Goal: Transaction & Acquisition: Register for event/course

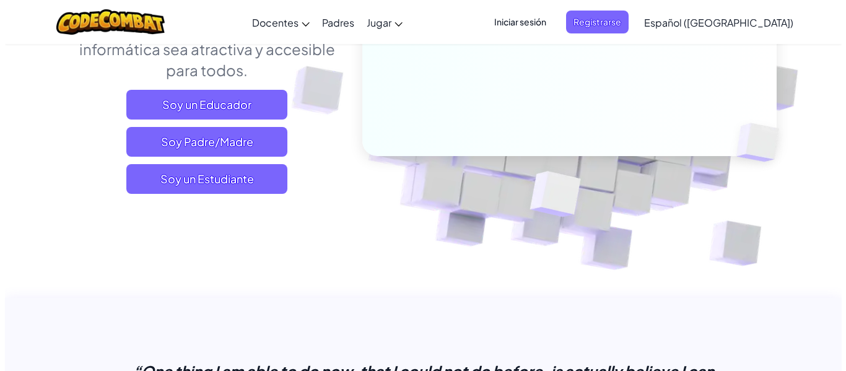
scroll to position [248, 0]
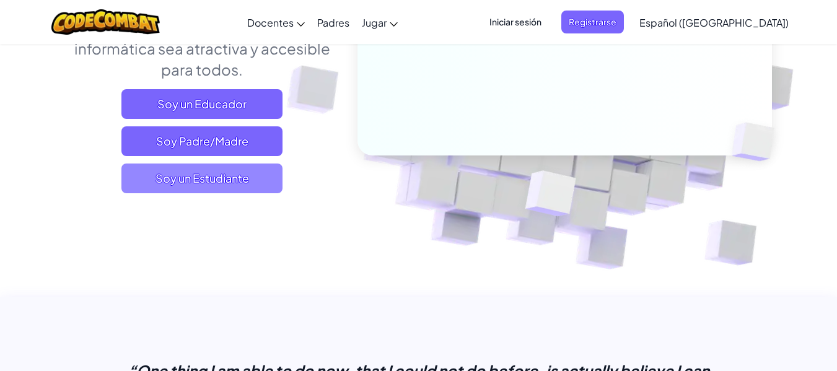
click at [240, 185] on span "Soy un Estudiante" at bounding box center [201, 178] width 161 height 30
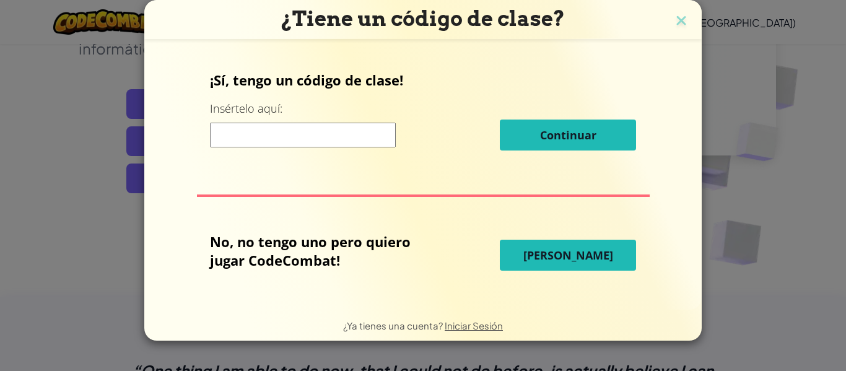
click at [355, 140] on input at bounding box center [303, 135] width 186 height 25
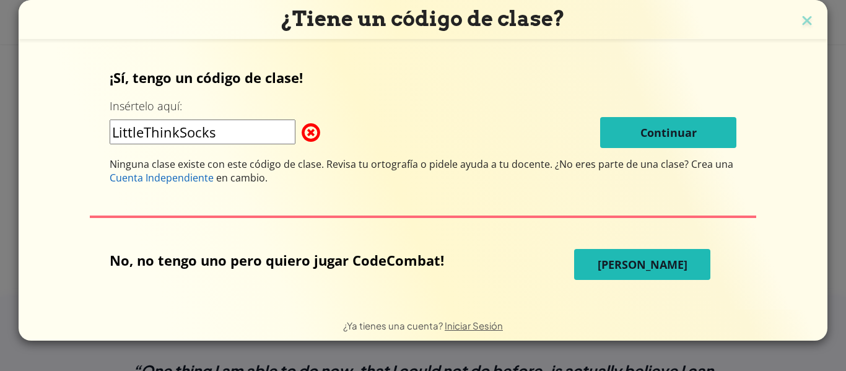
click at [180, 135] on input "LittleThinkSocks" at bounding box center [203, 132] width 186 height 25
click at [145, 136] on input "LittleThinkSocks" at bounding box center [203, 132] width 186 height 25
click at [258, 136] on input "LittleThinkSocks" at bounding box center [203, 132] width 186 height 25
click at [180, 137] on input "LittleThinkSocks" at bounding box center [203, 132] width 186 height 25
click at [155, 133] on input "LittlethinksSocks" at bounding box center [203, 132] width 186 height 25
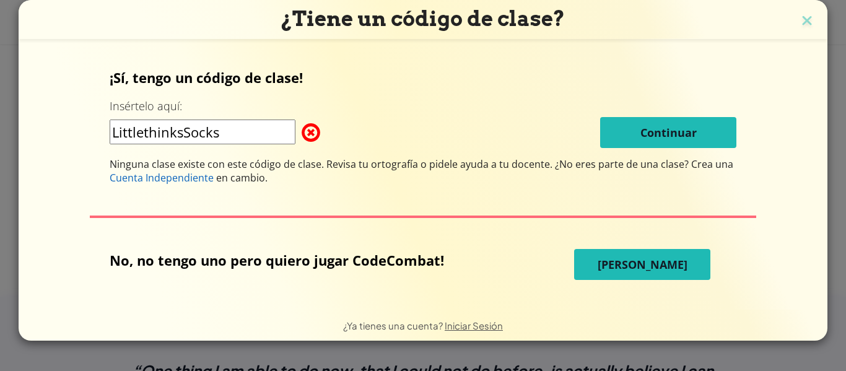
click at [152, 133] on input "LittlethinksSocks" at bounding box center [203, 132] width 186 height 25
drag, startPoint x: 146, startPoint y: 133, endPoint x: 97, endPoint y: 133, distance: 49.5
click at [97, 133] on div "¡Sí, tengo un código de clase! Insértelo aquí: LittleThinksSocks Continuar Ning…" at bounding box center [423, 174] width 784 height 243
click at [378, 106] on div "¡Sí, tengo un código de clase! Insértelo aquí: LazyThinksSocks Continuar Ningun…" at bounding box center [423, 126] width 627 height 116
click at [181, 133] on input "LazyThinksSocks" at bounding box center [203, 132] width 186 height 25
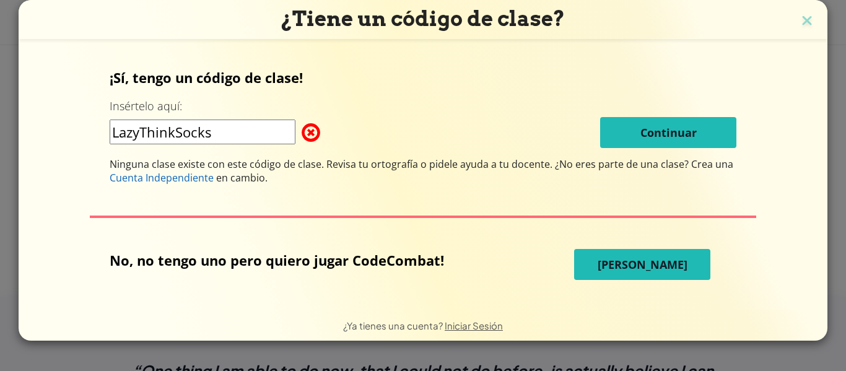
click at [381, 121] on div "LazyThinkSocks Continuar" at bounding box center [423, 132] width 627 height 31
drag, startPoint x: 230, startPoint y: 133, endPoint x: 17, endPoint y: 133, distance: 212.4
click at [18, 134] on div "¿Tiene un código de clase? ¡Sí, tengo un código de clase! Insértelo aquí: LazyT…" at bounding box center [423, 185] width 846 height 371
click at [155, 129] on input "LazyThinkSocks" at bounding box center [203, 132] width 186 height 25
click at [162, 133] on input "LazyThinkSocks" at bounding box center [203, 132] width 186 height 25
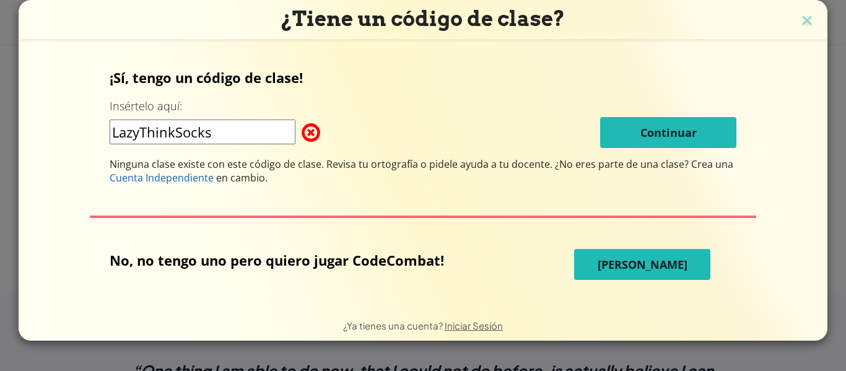
click at [178, 130] on input "LazyThinkSocks" at bounding box center [203, 132] width 186 height 25
click at [221, 131] on input "LazyThinkSocks" at bounding box center [203, 132] width 186 height 25
type input "LazyThinkSock"
click at [395, 125] on div "LazyThinkSock Continuar" at bounding box center [423, 132] width 627 height 31
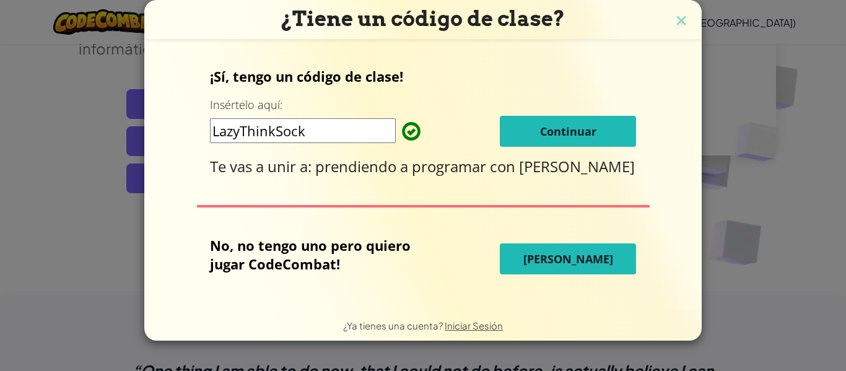
click at [607, 123] on button "Continuar" at bounding box center [568, 131] width 136 height 31
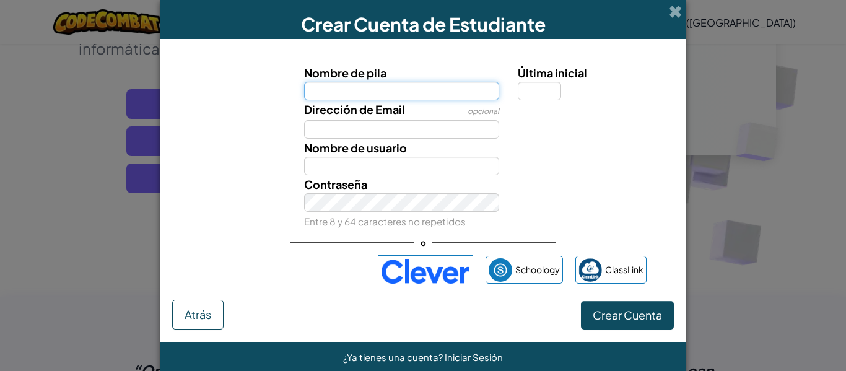
click at [365, 93] on input "Nombre de pila" at bounding box center [402, 91] width 196 height 19
click at [402, 96] on input "Nombre de pila" at bounding box center [402, 91] width 196 height 19
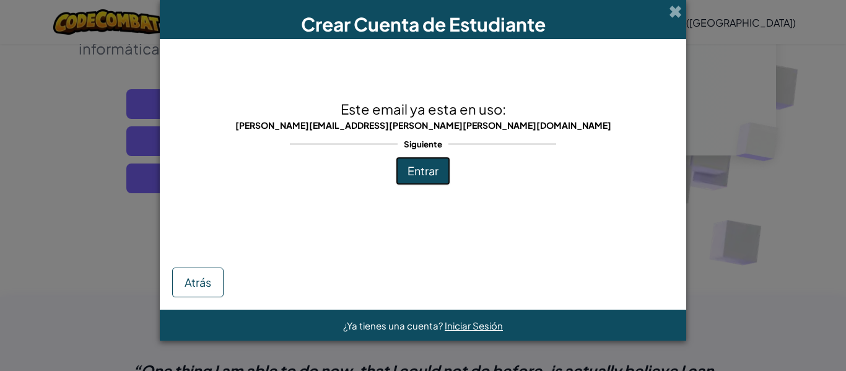
click at [399, 170] on button "Entrar" at bounding box center [423, 171] width 54 height 28
